Goal: Find contact information: Find contact information

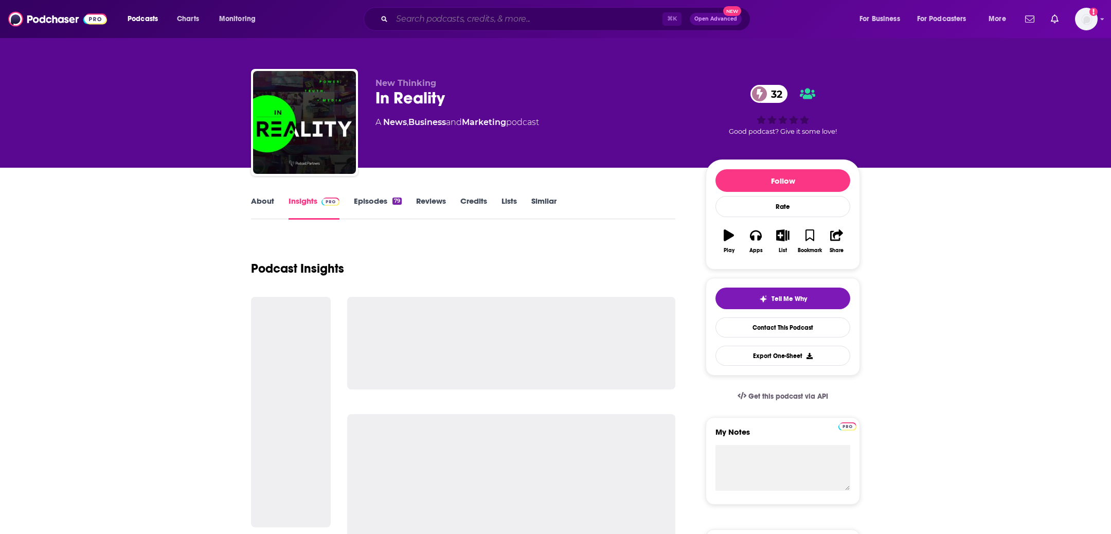
click at [427, 20] on input "Search podcasts, credits, & more..." at bounding box center [527, 19] width 271 height 16
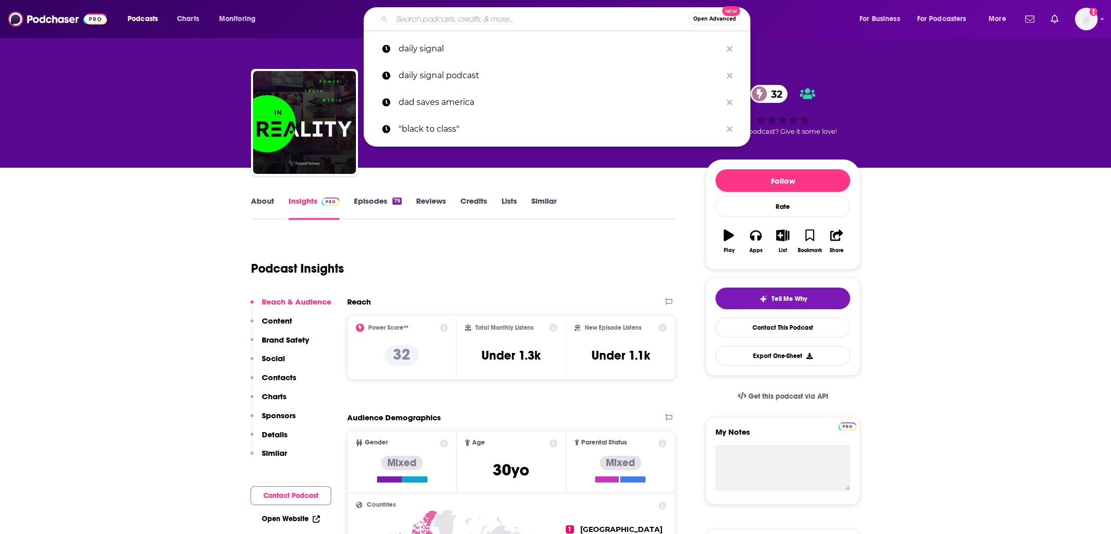
paste input "Deep Thinking with [PERSON_NAME]"
type input "Deep Thinking with [PERSON_NAME]"
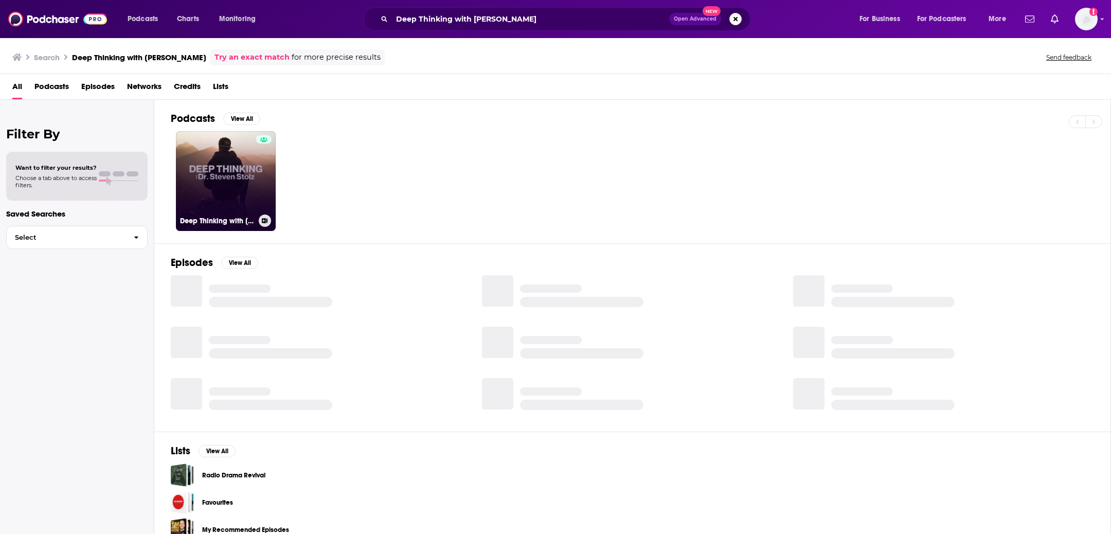
click at [205, 173] on link "Deep Thinking with [PERSON_NAME]" at bounding box center [226, 181] width 100 height 100
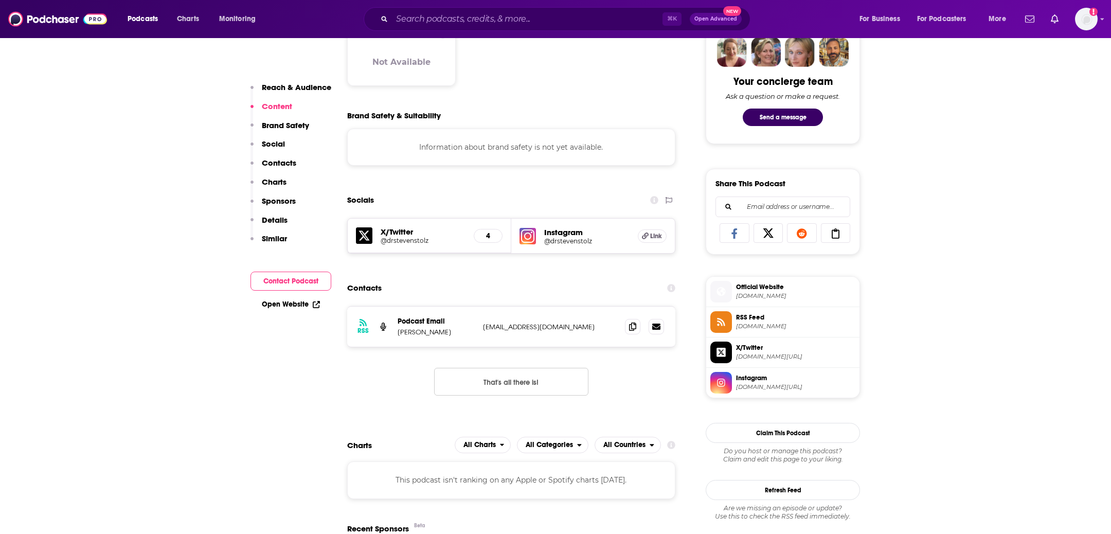
scroll to position [530, 0]
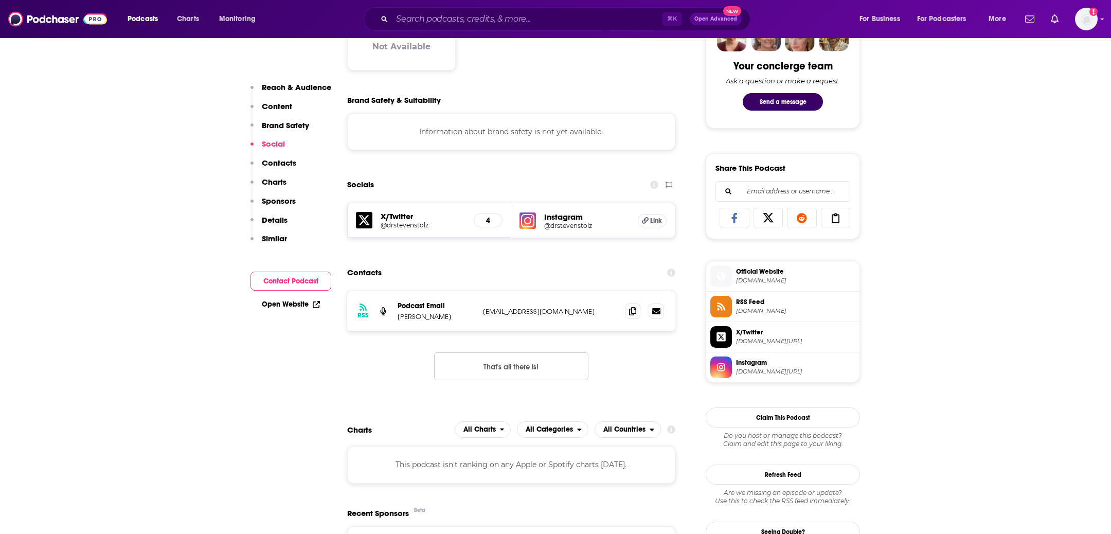
click at [645, 229] on div "Instagram @drstevenstolz Link" at bounding box center [593, 220] width 164 height 34
click at [653, 220] on span "Link" at bounding box center [656, 221] width 12 height 8
click at [490, 218] on h5 "4" at bounding box center [488, 220] width 11 height 9
click at [430, 220] on h5 "X/Twitter" at bounding box center [423, 216] width 85 height 10
click at [414, 222] on h5 "@drstevenstolz" at bounding box center [423, 225] width 85 height 8
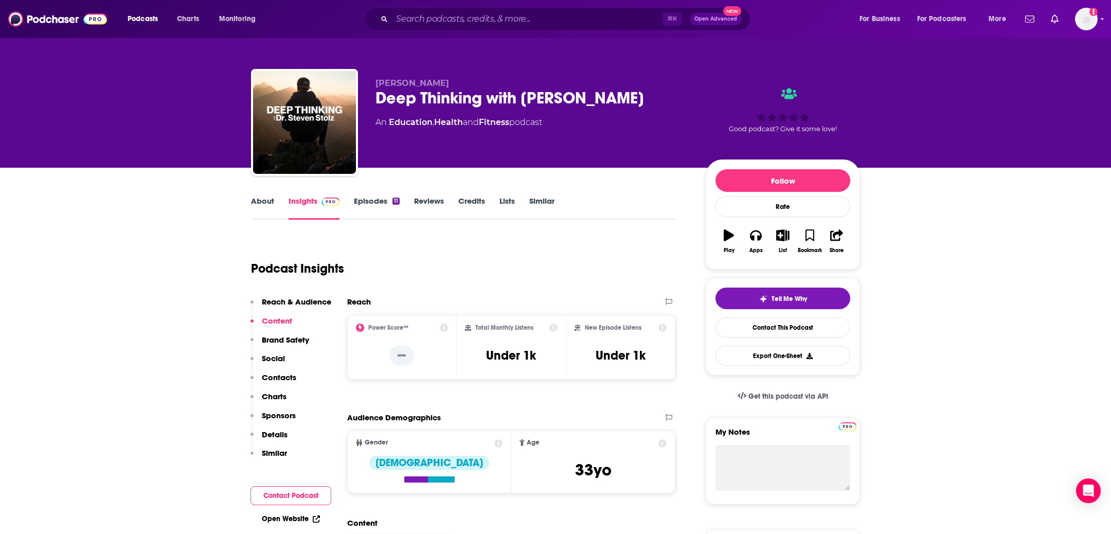
click at [370, 199] on link "Episodes 11" at bounding box center [377, 208] width 46 height 24
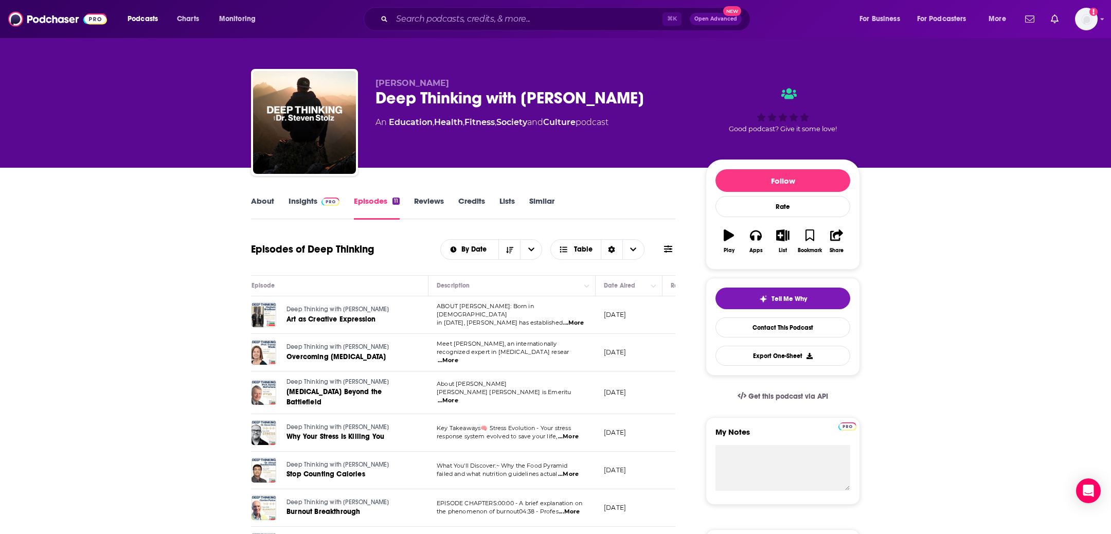
scroll to position [235, 0]
